Goal: Task Accomplishment & Management: Manage account settings

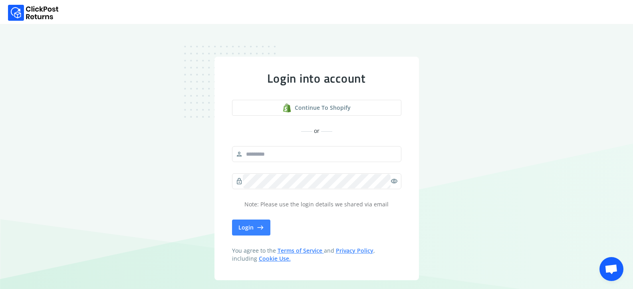
click at [482, 105] on div "Login into account Continue to shopify or person lock visibility Note: Please u…" at bounding box center [316, 168] width 633 height 289
click at [315, 111] on span "Continue to shopify" at bounding box center [323, 108] width 56 height 8
click at [280, 154] on input "text" at bounding box center [320, 154] width 155 height 14
click at [339, 109] on span "Continue to shopify" at bounding box center [323, 108] width 56 height 8
click at [331, 107] on span "Continue to shopify" at bounding box center [323, 108] width 56 height 8
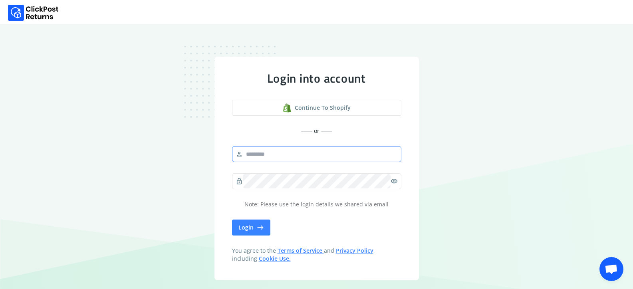
click at [277, 161] on input "text" at bounding box center [320, 154] width 155 height 14
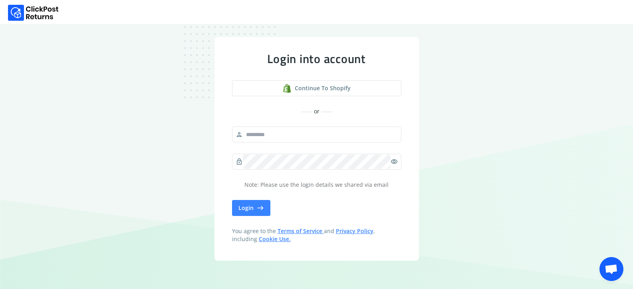
scroll to position [30, 0]
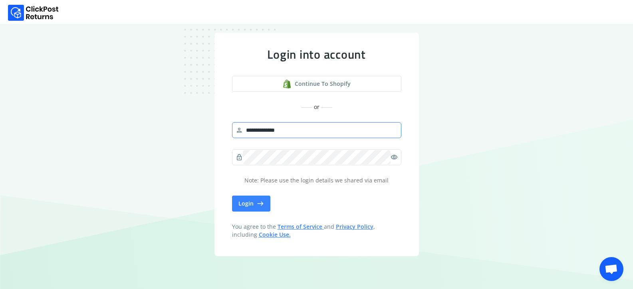
type input "**********"
click at [232, 76] on button "Continue to shopify" at bounding box center [316, 84] width 169 height 16
click at [259, 201] on button "Login east" at bounding box center [251, 204] width 38 height 16
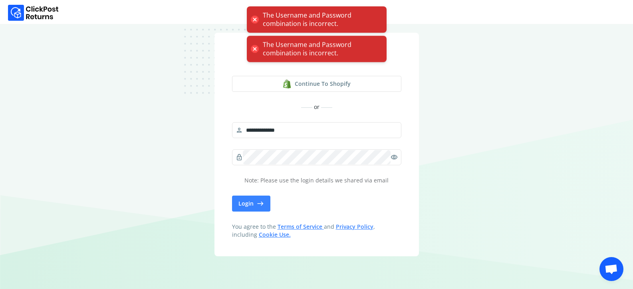
click at [212, 150] on div "**********" at bounding box center [316, 144] width 633 height 289
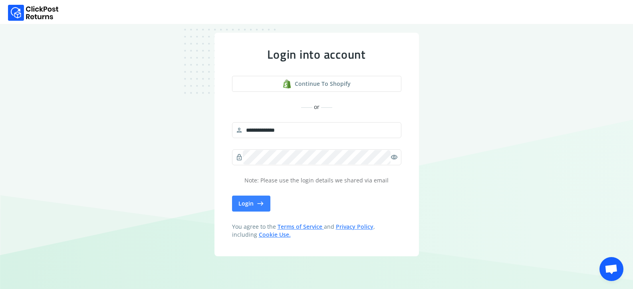
click at [232, 76] on button "Continue to shopify" at bounding box center [316, 84] width 169 height 16
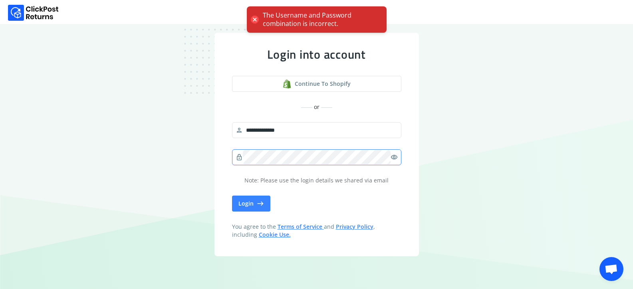
click at [398, 153] on span "visibility" at bounding box center [393, 157] width 7 height 11
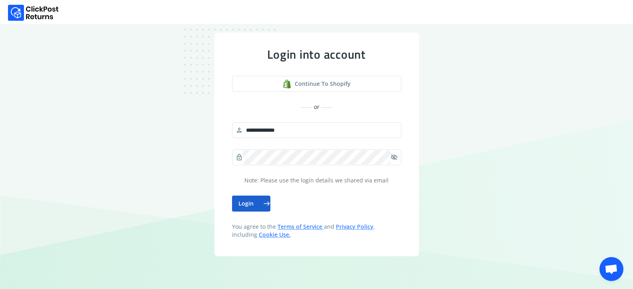
click at [257, 198] on button "Login east" at bounding box center [251, 204] width 38 height 16
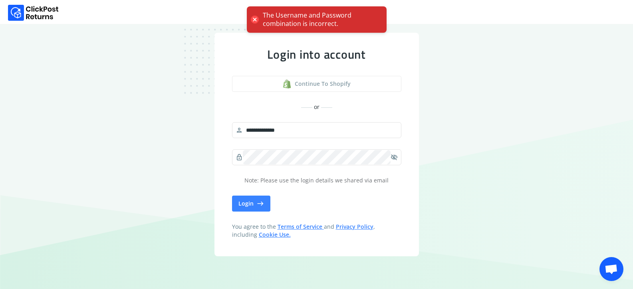
click at [329, 82] on span "Continue to shopify" at bounding box center [323, 84] width 56 height 8
